Goal: Find specific page/section: Find specific page/section

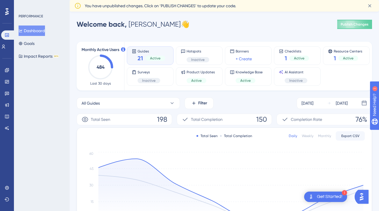
click at [150, 57] on span "Active" at bounding box center [155, 58] width 10 height 5
click at [6, 44] on link at bounding box center [3, 46] width 5 height 9
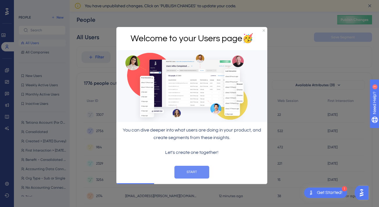
click at [195, 174] on button "START" at bounding box center [191, 172] width 35 height 13
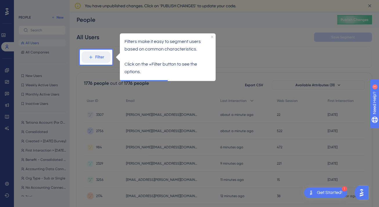
click at [167, 66] on p "Click on the +Filter button to see the options." at bounding box center [167, 67] width 86 height 15
click at [212, 36] on icon "Close Preview" at bounding box center [212, 36] width 2 height 2
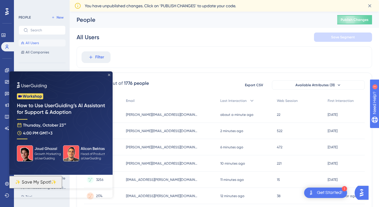
click at [110, 74] on icon "Close Preview" at bounding box center [109, 75] width 2 height 2
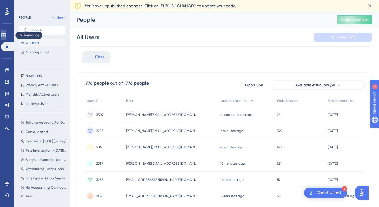
click at [6, 32] on link at bounding box center [3, 34] width 5 height 9
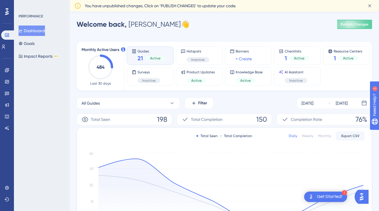
click at [133, 51] on icon at bounding box center [133, 51] width 3 height 4
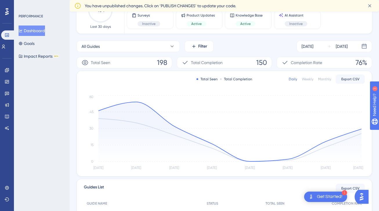
scroll to position [174, 0]
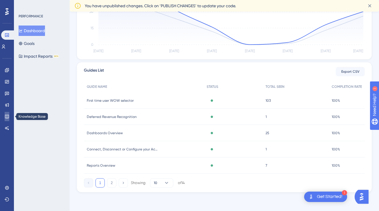
click at [7, 116] on icon at bounding box center [7, 117] width 4 height 4
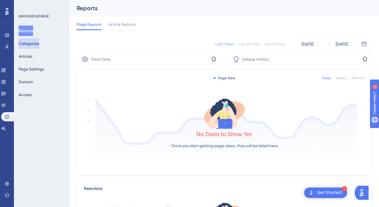
click at [39, 43] on button "Categories" at bounding box center [29, 43] width 21 height 10
